Goal: Complete application form

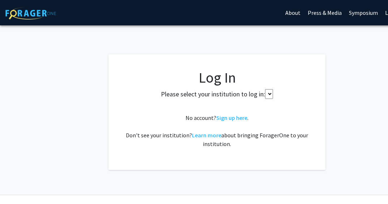
scroll to position [33, 0]
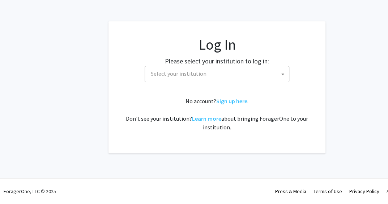
click at [171, 79] on span "Select your institution" at bounding box center [218, 73] width 141 height 15
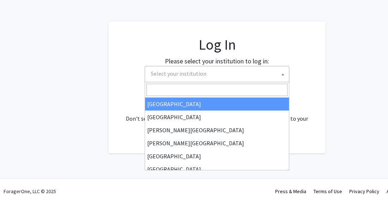
select select "34"
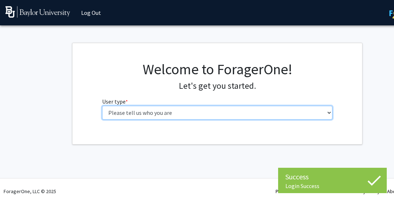
click at [253, 117] on select "Please tell us who you are Undergraduate Student Master's Student Doctoral Cand…" at bounding box center [217, 113] width 230 height 14
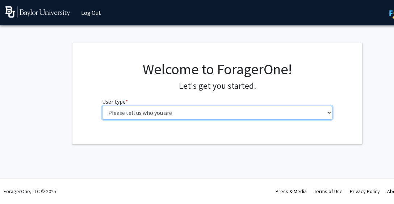
select select "1: undergrad"
click at [102, 106] on select "Please tell us who you are Undergraduate Student Master's Student Doctoral Cand…" at bounding box center [217, 113] width 230 height 14
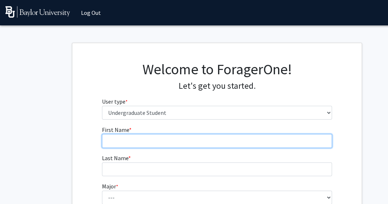
click at [167, 146] on input "First Name * required" at bounding box center [217, 141] width 230 height 14
type input "Camila"
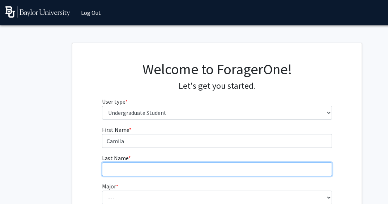
click at [160, 166] on input "Last Name * required" at bounding box center [217, 169] width 230 height 14
type input "Rendon"
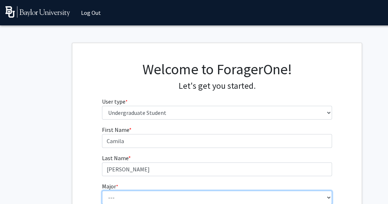
click at [143, 197] on select "--- Accounting American Studies Anthropology Apparel Design & Product Developme…" at bounding box center [217, 197] width 230 height 14
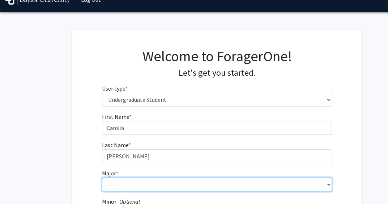
scroll to position [21, 0]
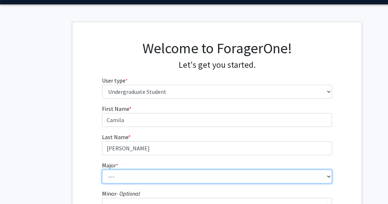
click at [140, 173] on select "--- Accounting American Studies Anthropology Apparel Design & Product Developme…" at bounding box center [217, 176] width 230 height 14
select select "71: 2736"
click at [102, 169] on select "--- Accounting American Studies Anthropology Apparel Design & Product Developme…" at bounding box center [217, 176] width 230 height 14
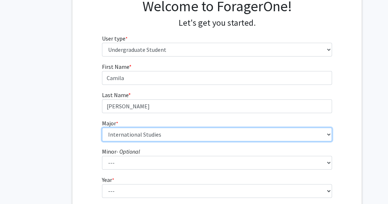
scroll to position [67, 0]
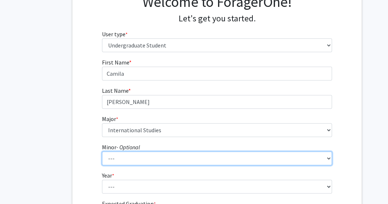
click at [116, 155] on select "--- Advertising American Sign Language American Studies Anthropology Apparel Me…" at bounding box center [217, 158] width 230 height 14
select select "13: 2076"
click at [102, 151] on select "--- Advertising American Sign Language American Studies Anthropology Apparel Me…" at bounding box center [217, 158] width 230 height 14
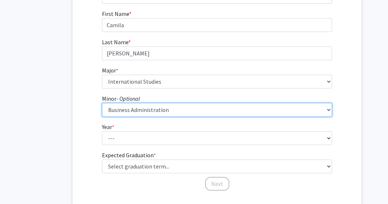
scroll to position [116, 0]
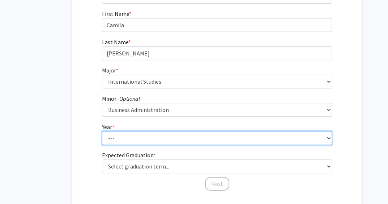
click at [127, 140] on select "--- First-year Sophomore Junior Senior Postbaccalaureate Certificate" at bounding box center [217, 138] width 230 height 14
select select "4: senior"
click at [102, 131] on select "--- First-year Sophomore Junior Senior Postbaccalaureate Certificate" at bounding box center [217, 138] width 230 height 14
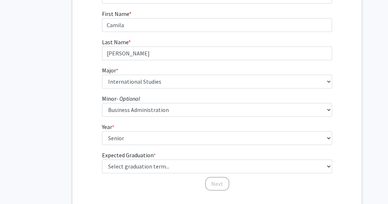
click at [126, 157] on label "Expected Graduation * required" at bounding box center [129, 154] width 54 height 9
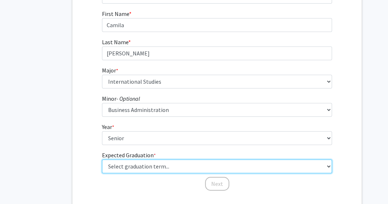
click at [126, 159] on select "Select graduation term... Spring 2025 Summer 2025 Fall 2025 Winter 2025 Spring …" at bounding box center [217, 166] width 230 height 14
click at [125, 166] on select "Select graduation term... Spring 2025 Summer 2025 Fall 2025 Winter 2025 Spring …" at bounding box center [217, 166] width 230 height 14
select select "5: spring_2026"
click at [102, 159] on select "Select graduation term... Spring 2025 Summer 2025 Fall 2025 Winter 2025 Spring …" at bounding box center [217, 166] width 230 height 14
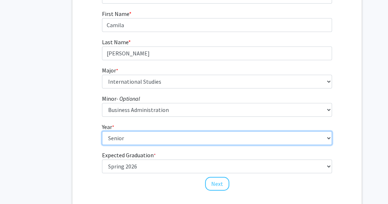
click at [127, 135] on select "--- First-year Sophomore Junior Senior Postbaccalaureate Certificate" at bounding box center [217, 138] width 230 height 14
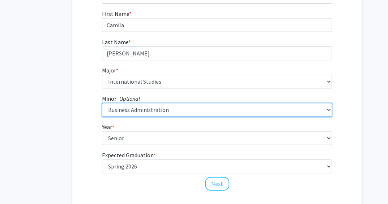
click at [128, 111] on select "--- Advertising American Sign Language American Studies Anthropology Apparel Me…" at bounding box center [217, 110] width 230 height 14
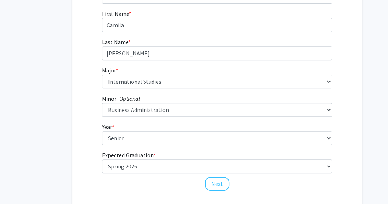
click at [66, 86] on fg-get-started "Welcome to ForagerOne! Let's get you started. User type * required Please tell …" at bounding box center [217, 68] width 434 height 283
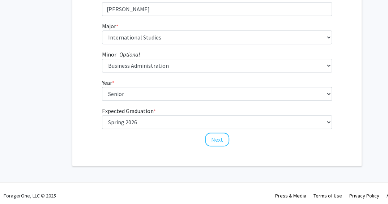
scroll to position [161, 0]
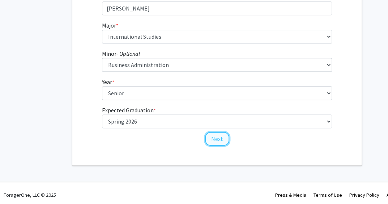
click at [220, 141] on button "Next" at bounding box center [217, 139] width 24 height 14
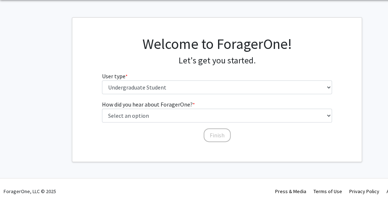
scroll to position [0, 0]
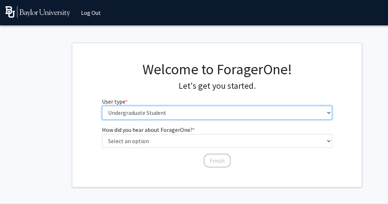
click at [169, 115] on select "Please tell us who you are Undergraduate Student Master's Student Doctoral Cand…" at bounding box center [217, 113] width 230 height 14
click at [102, 106] on select "Please tell us who you are Undergraduate Student Master's Student Doctoral Cand…" at bounding box center [217, 113] width 230 height 14
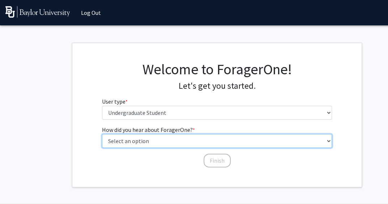
click at [149, 140] on select "Select an option Peer/student recommendation Faculty/staff recommendation Unive…" at bounding box center [217, 141] width 230 height 14
select select "4: university_email"
click at [102, 134] on select "Select an option Peer/student recommendation Faculty/staff recommendation Unive…" at bounding box center [217, 141] width 230 height 14
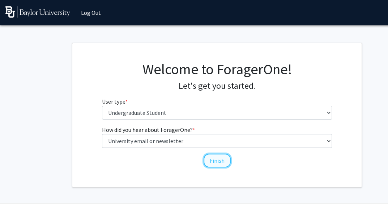
click at [221, 159] on button "Finish" at bounding box center [217, 160] width 27 height 14
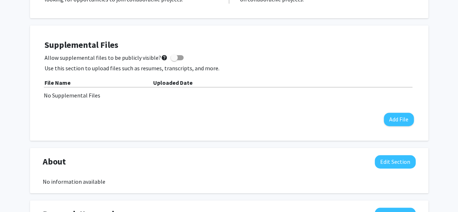
scroll to position [188, 0]
